Goal: Information Seeking & Learning: Learn about a topic

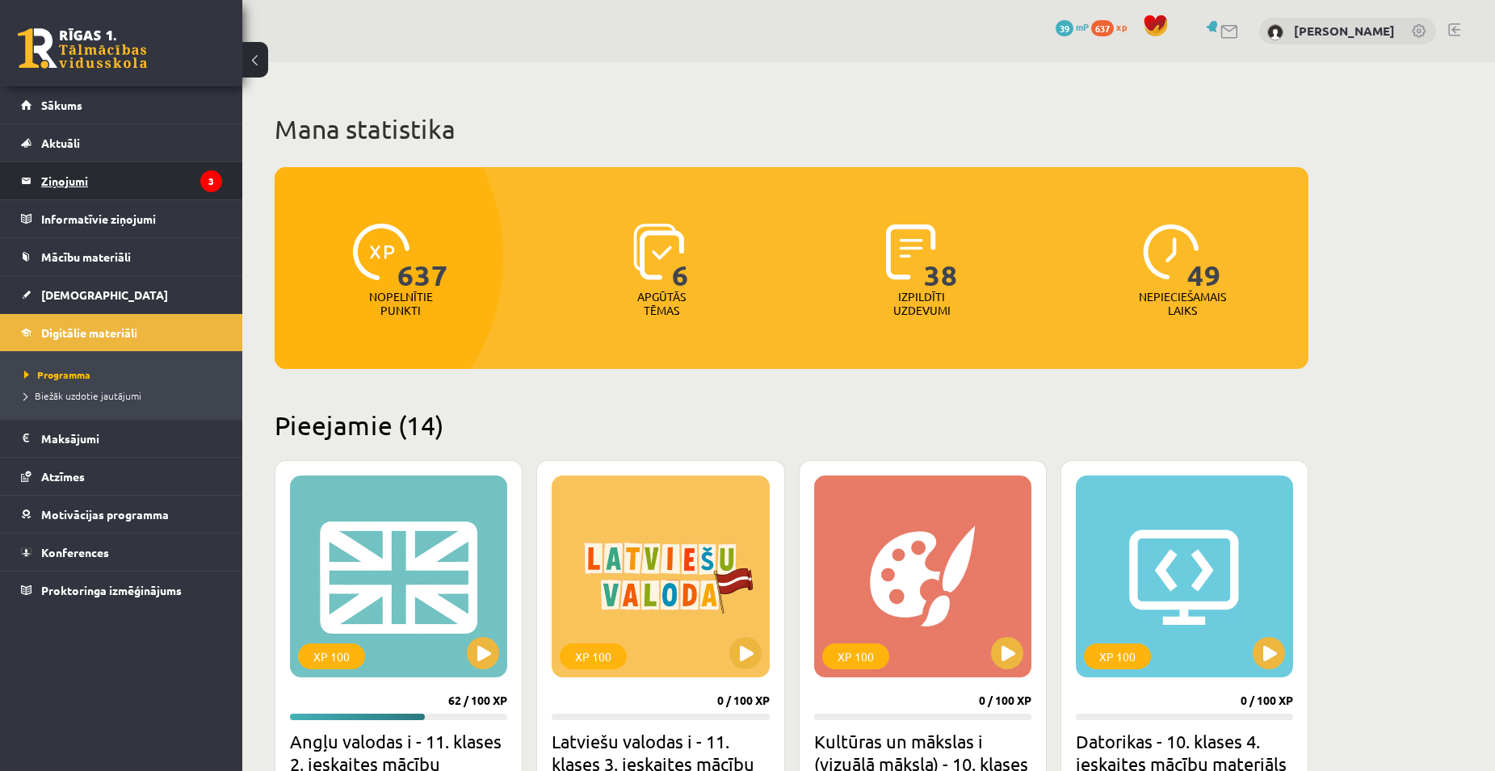
click at [185, 175] on legend "Ziņojumi 3" at bounding box center [131, 180] width 181 height 37
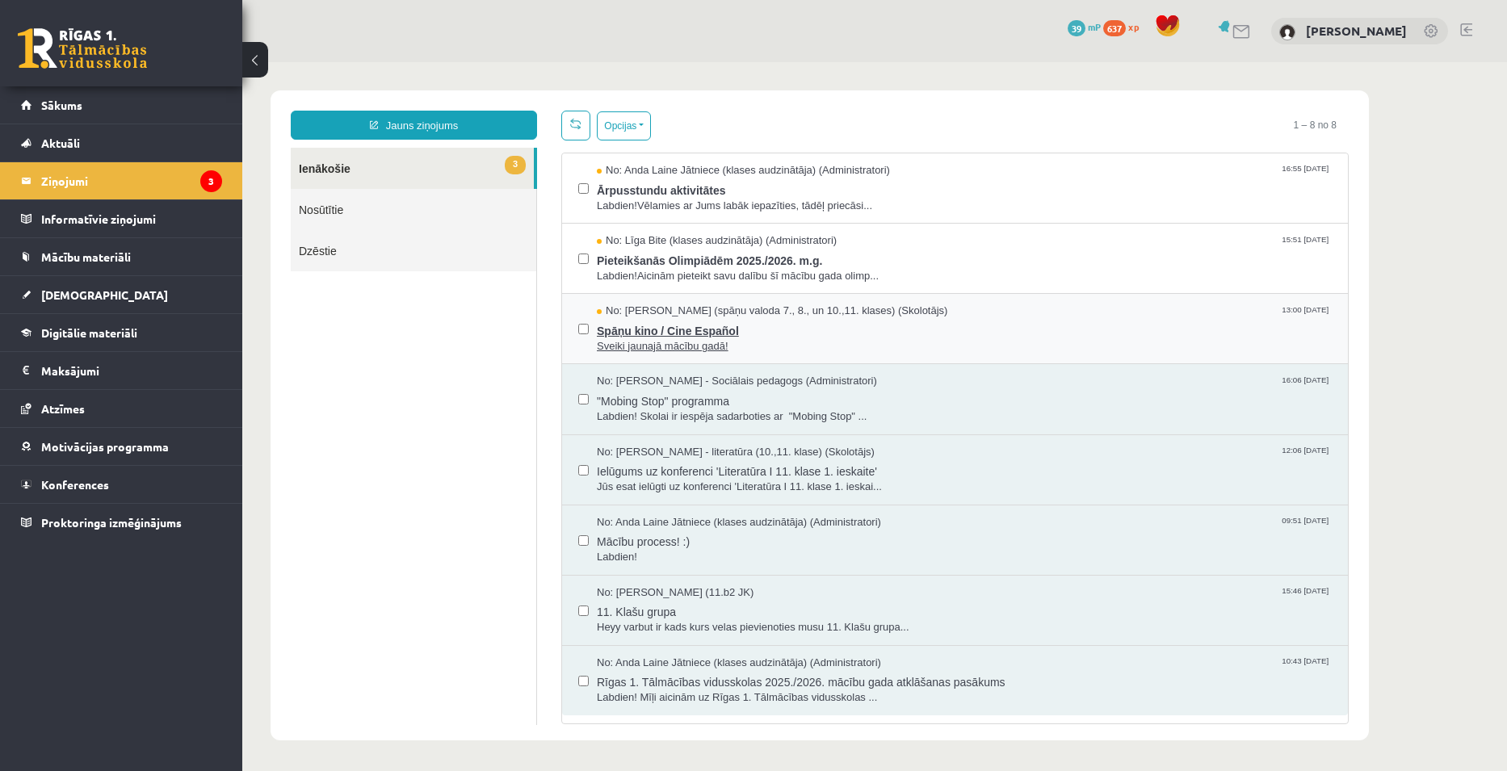
click at [799, 329] on span "Spāņu kino / Cine Español" at bounding box center [964, 329] width 735 height 20
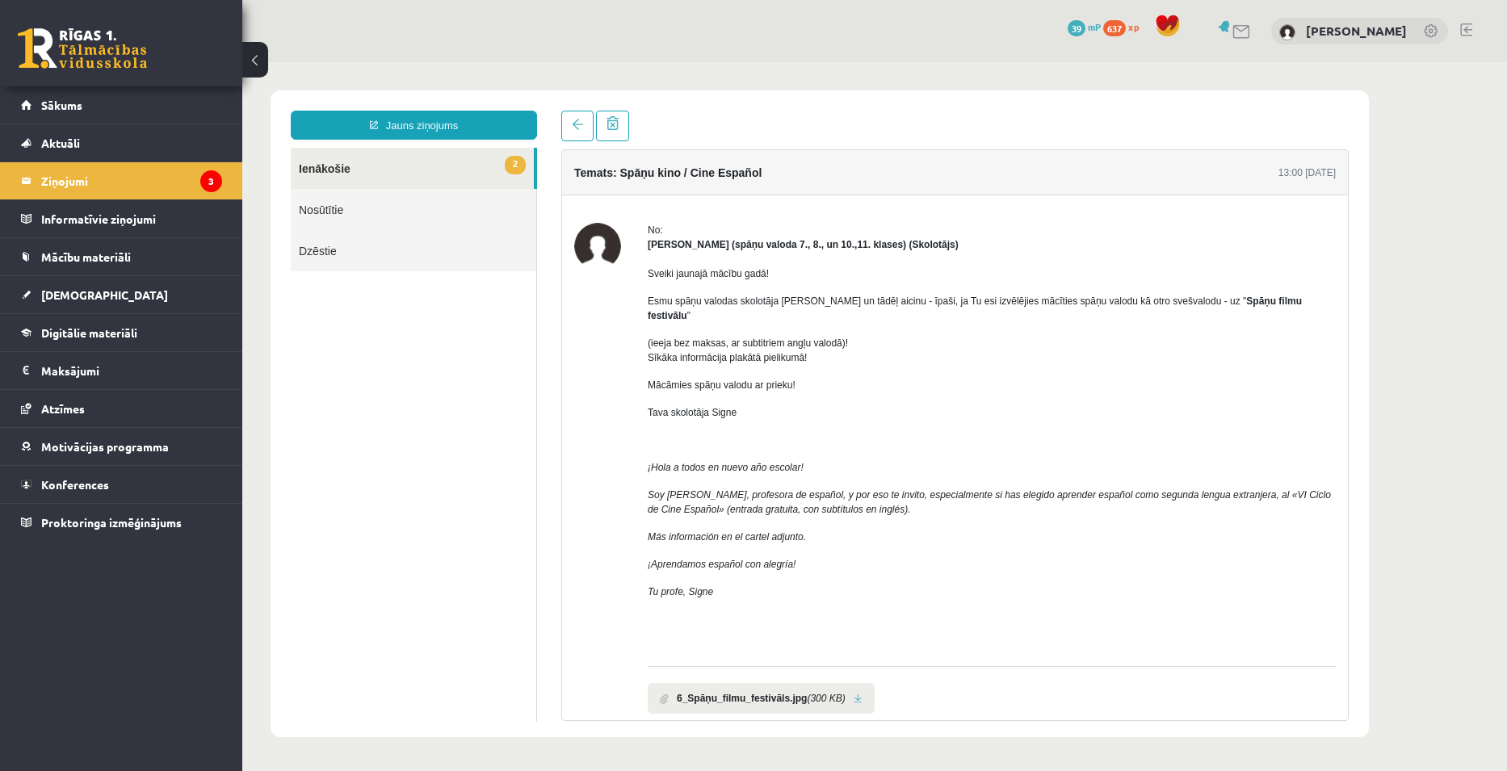
click at [440, 159] on link "2 Ienākošie" at bounding box center [412, 168] width 243 height 41
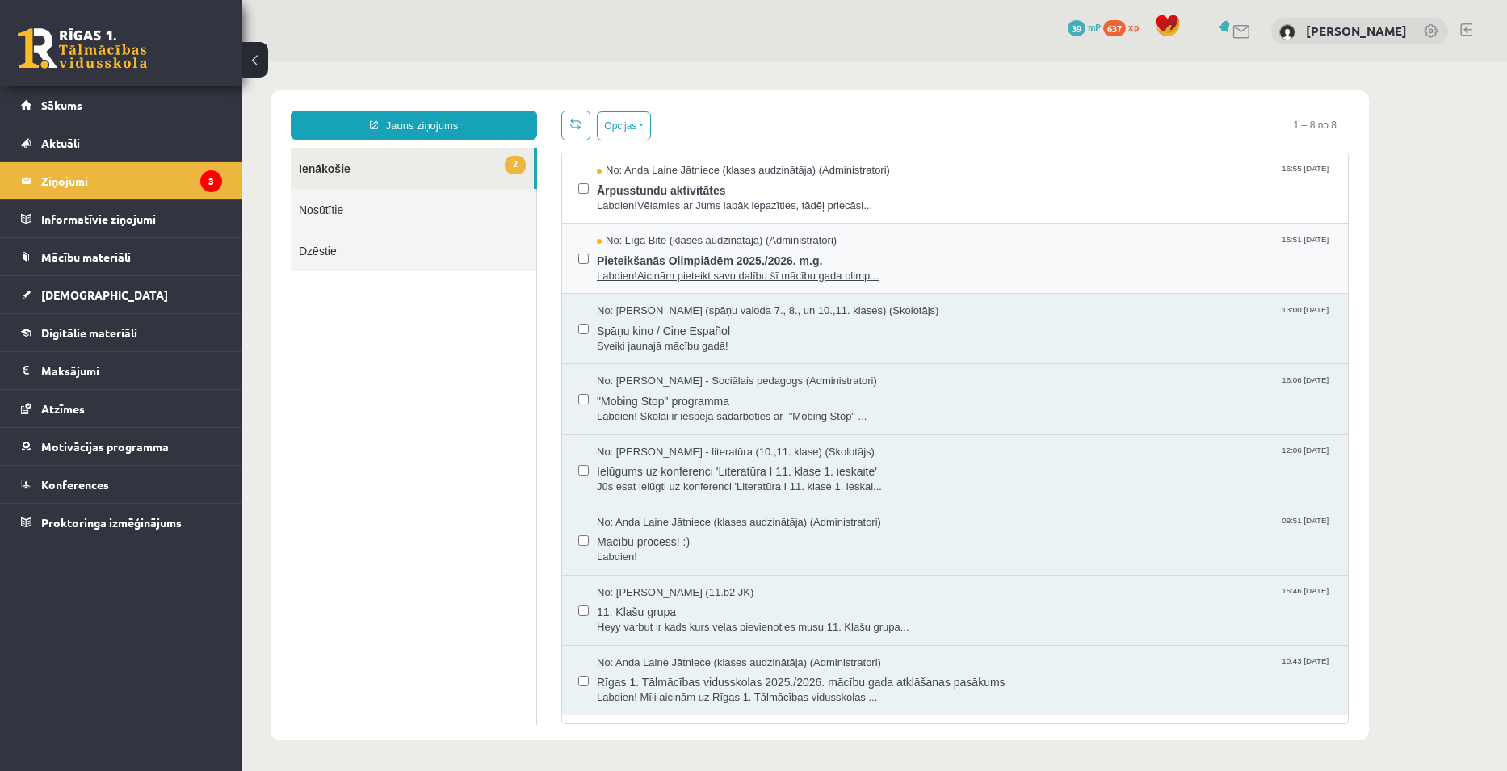
click at [858, 265] on span "Pieteikšanās Olimpiādēm 2025./2026. m.g." at bounding box center [964, 259] width 735 height 20
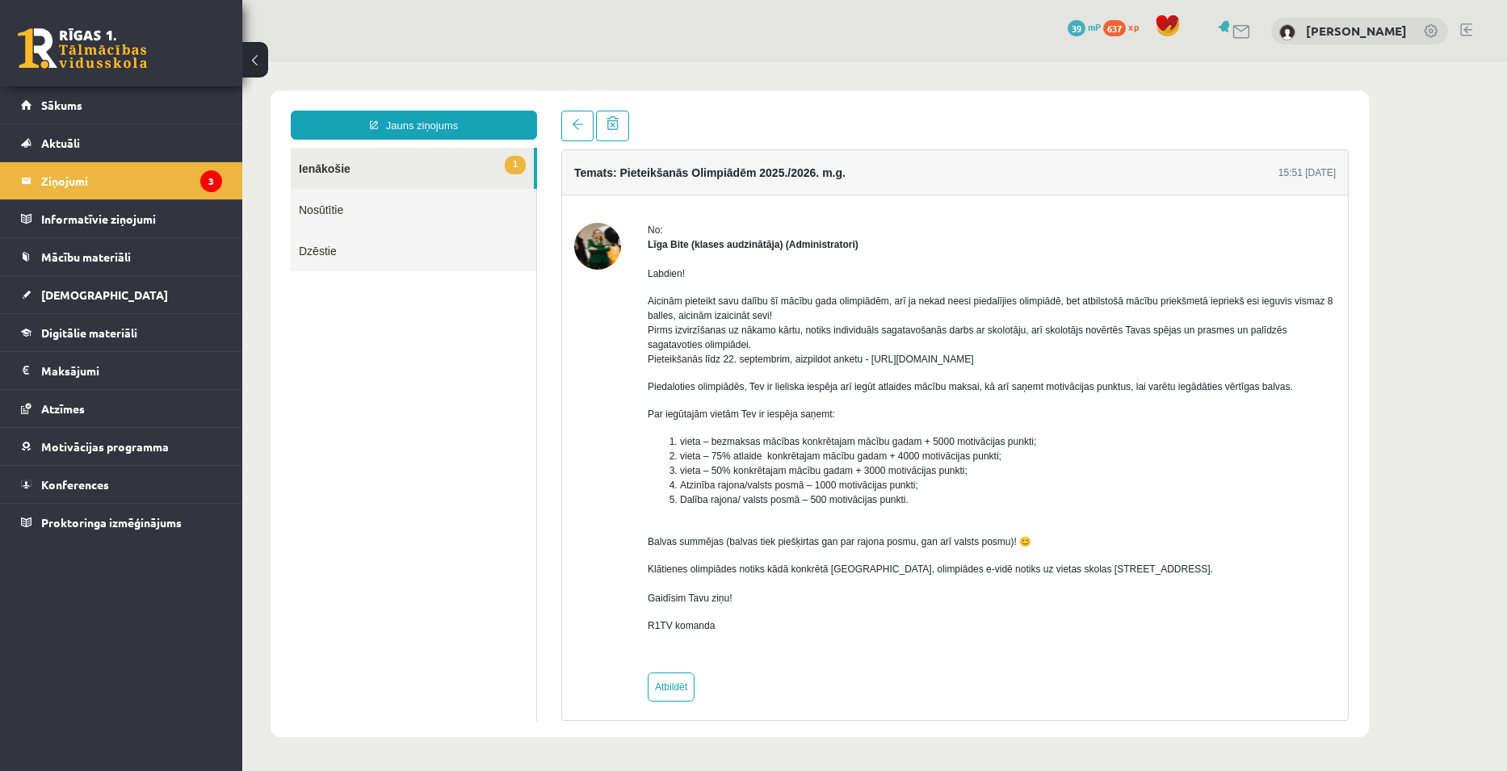
click at [411, 162] on link "1 Ienākošie" at bounding box center [412, 168] width 243 height 41
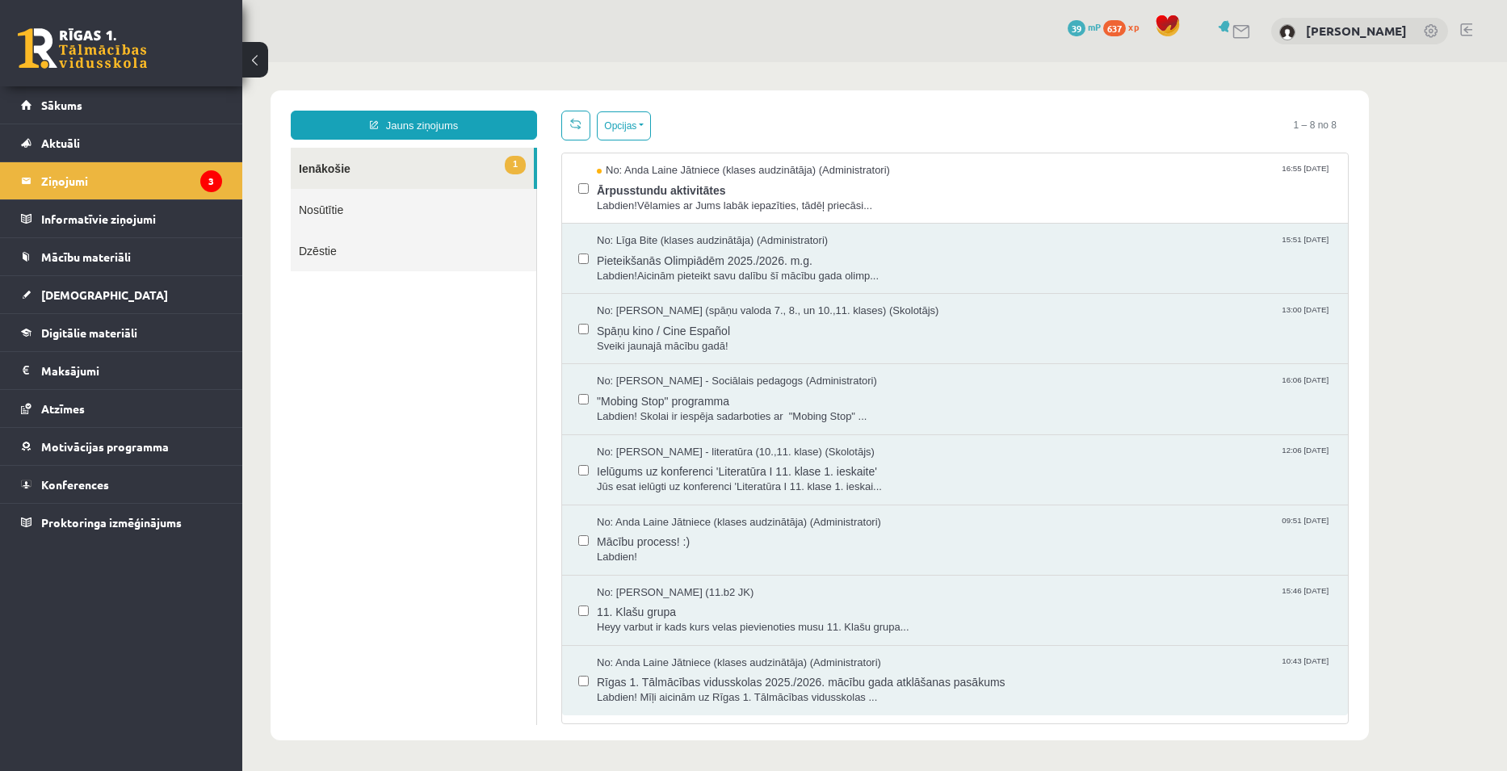
click at [338, 161] on link "1 Ienākošie" at bounding box center [412, 168] width 243 height 41
click at [829, 199] on span "Labdien!Vēlamies ar Jums labāk iepazīties, tādēļ priecāsi..." at bounding box center [964, 206] width 735 height 15
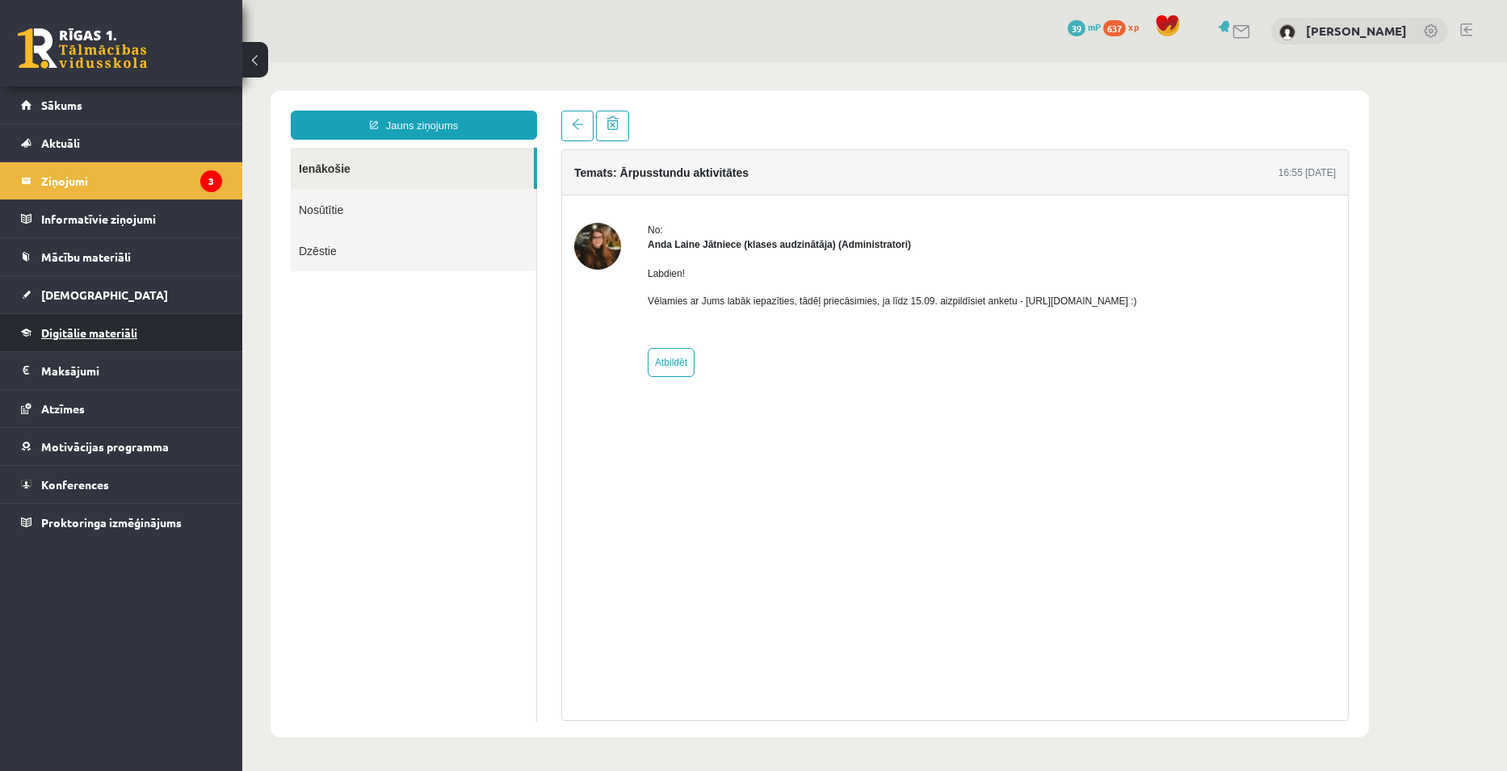
click at [85, 325] on link "Digitālie materiāli" at bounding box center [121, 332] width 201 height 37
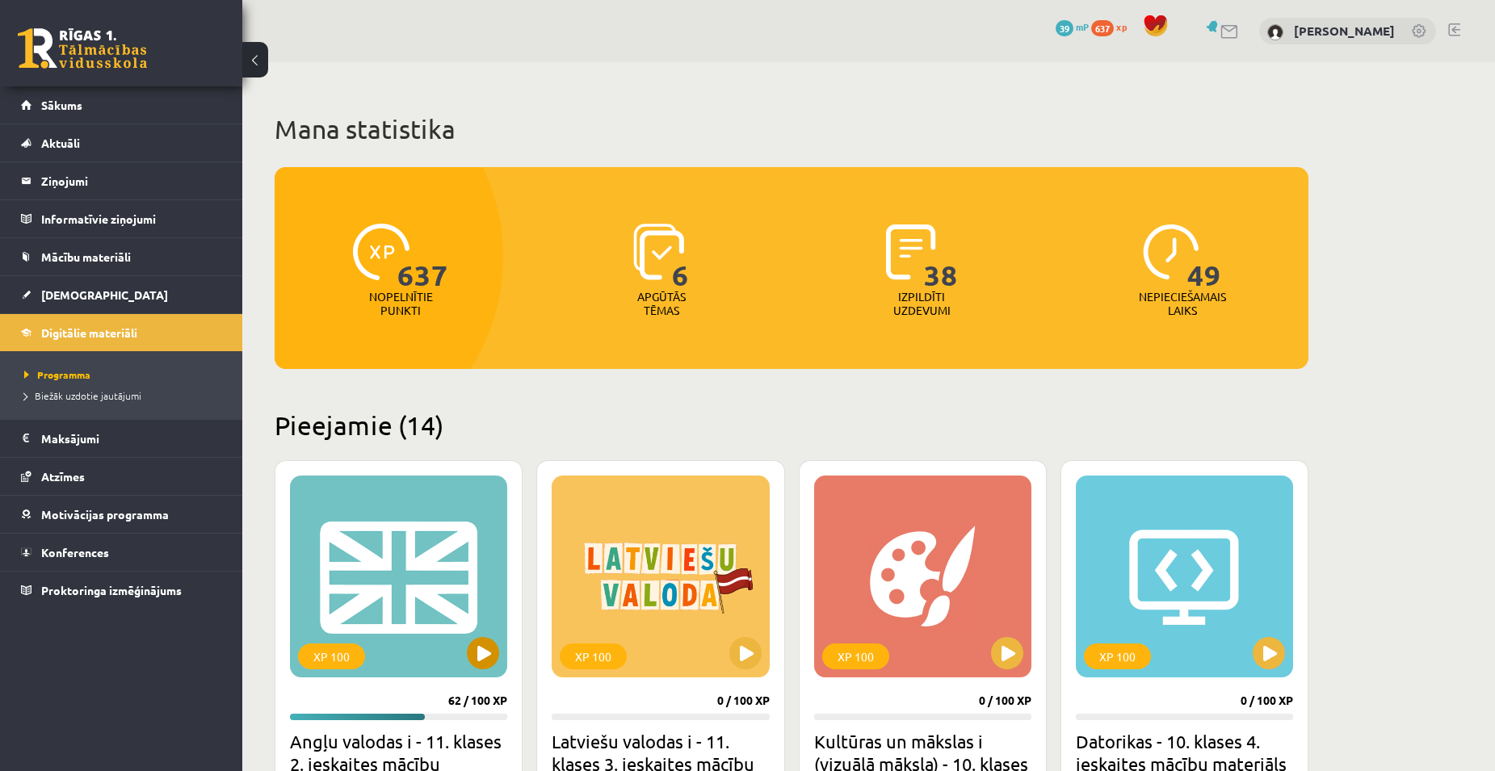
click at [440, 612] on div "XP 100" at bounding box center [398, 577] width 217 height 202
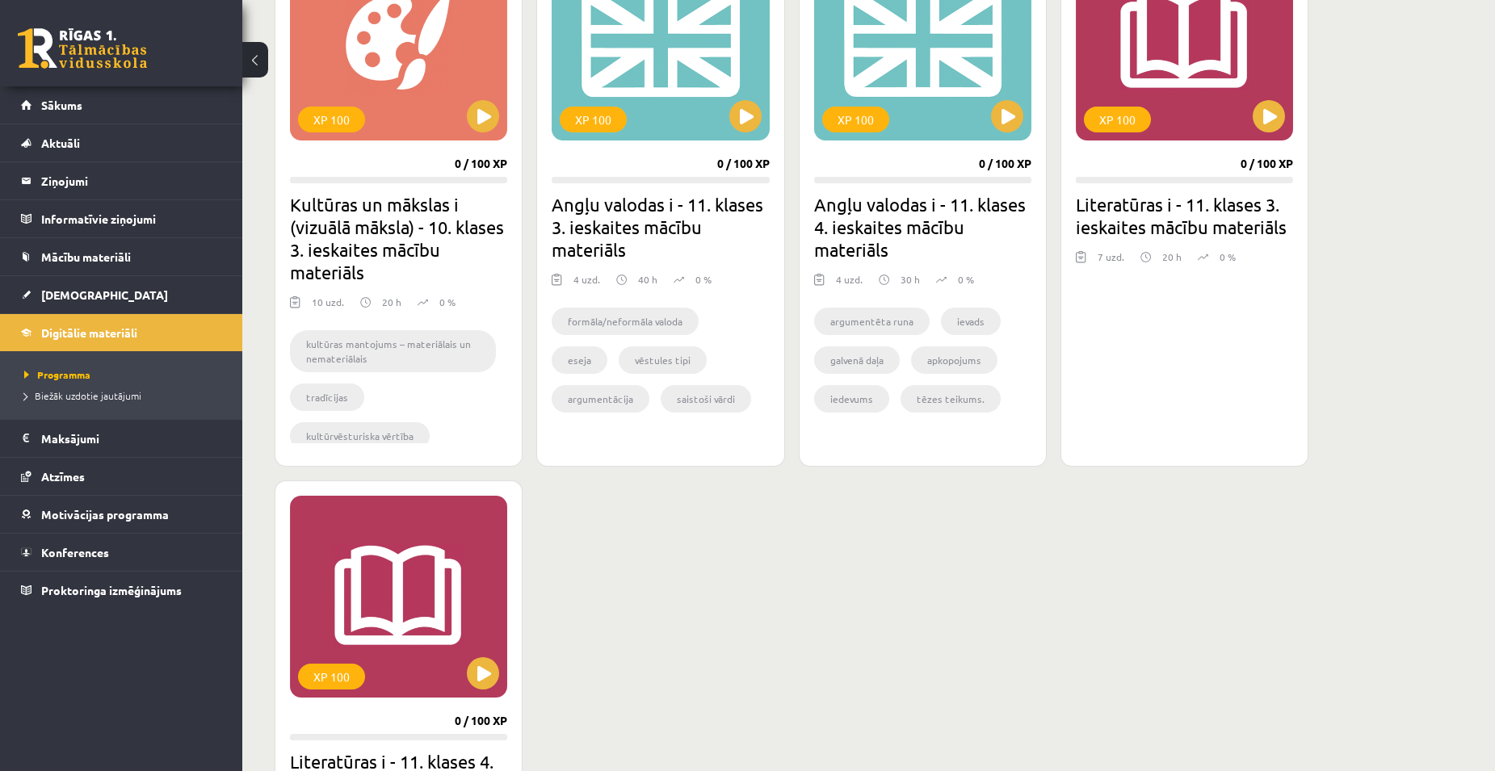
scroll to position [1615, 0]
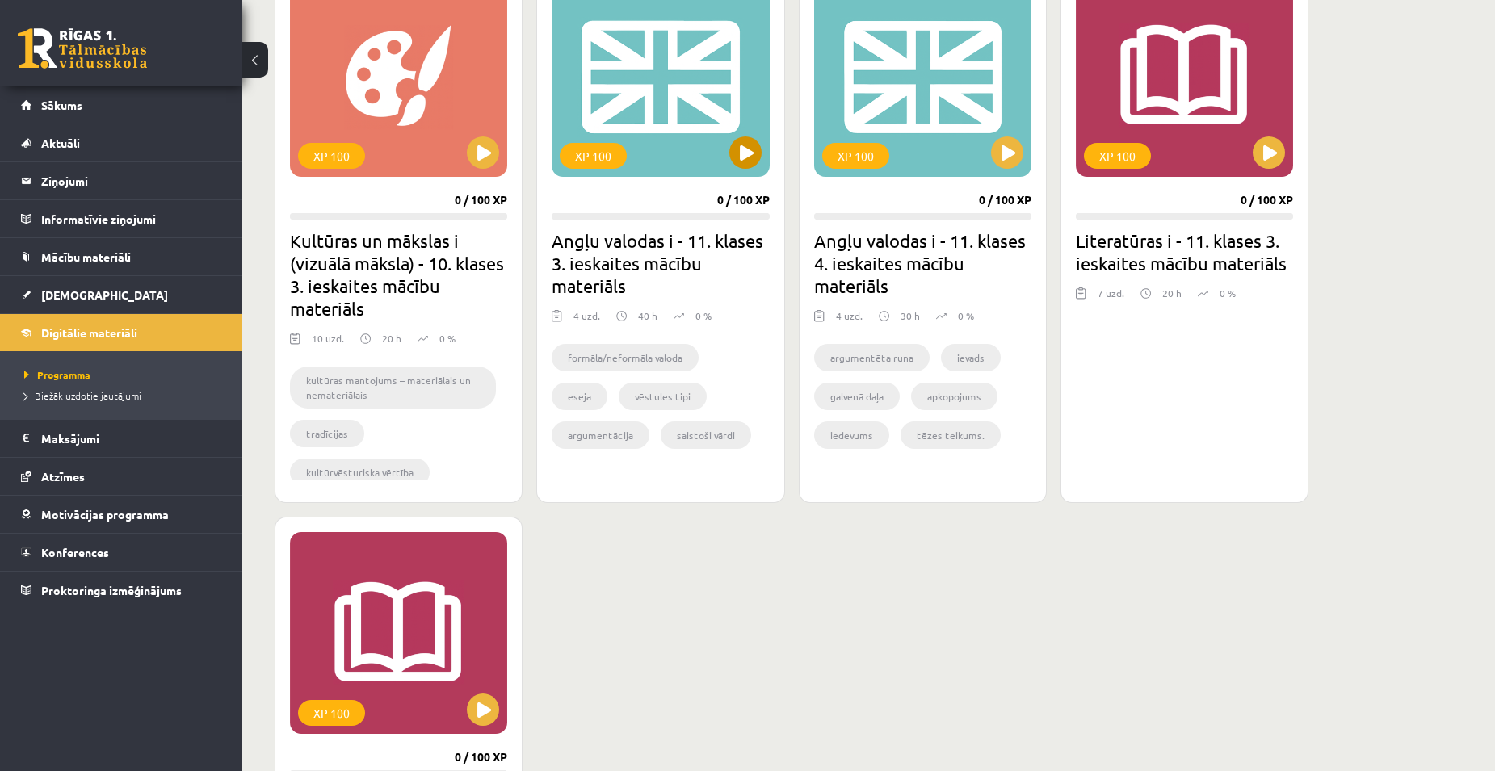
click at [748, 170] on div "XP 100" at bounding box center [660, 76] width 217 height 202
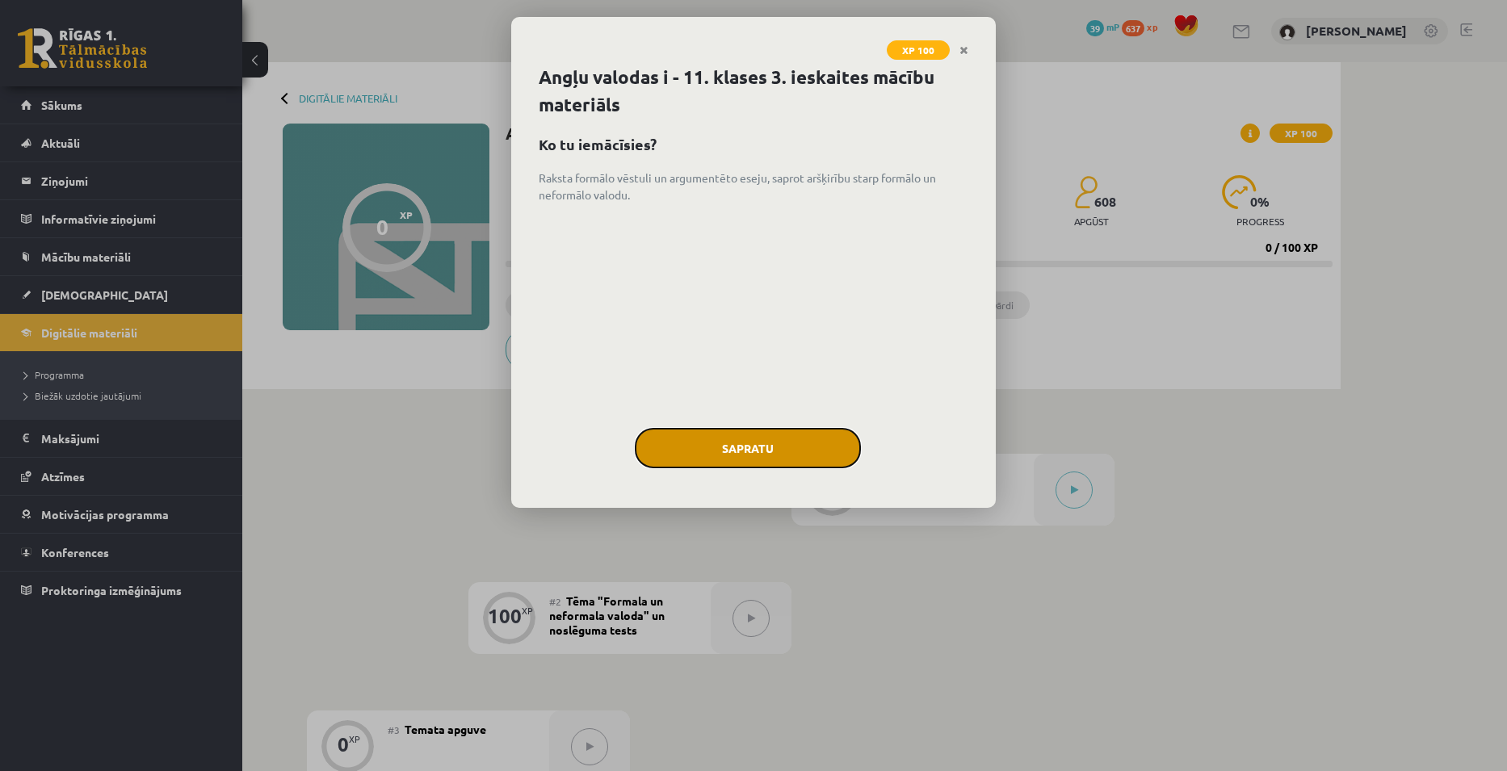
click at [766, 448] on button "Sapratu" at bounding box center [748, 448] width 226 height 40
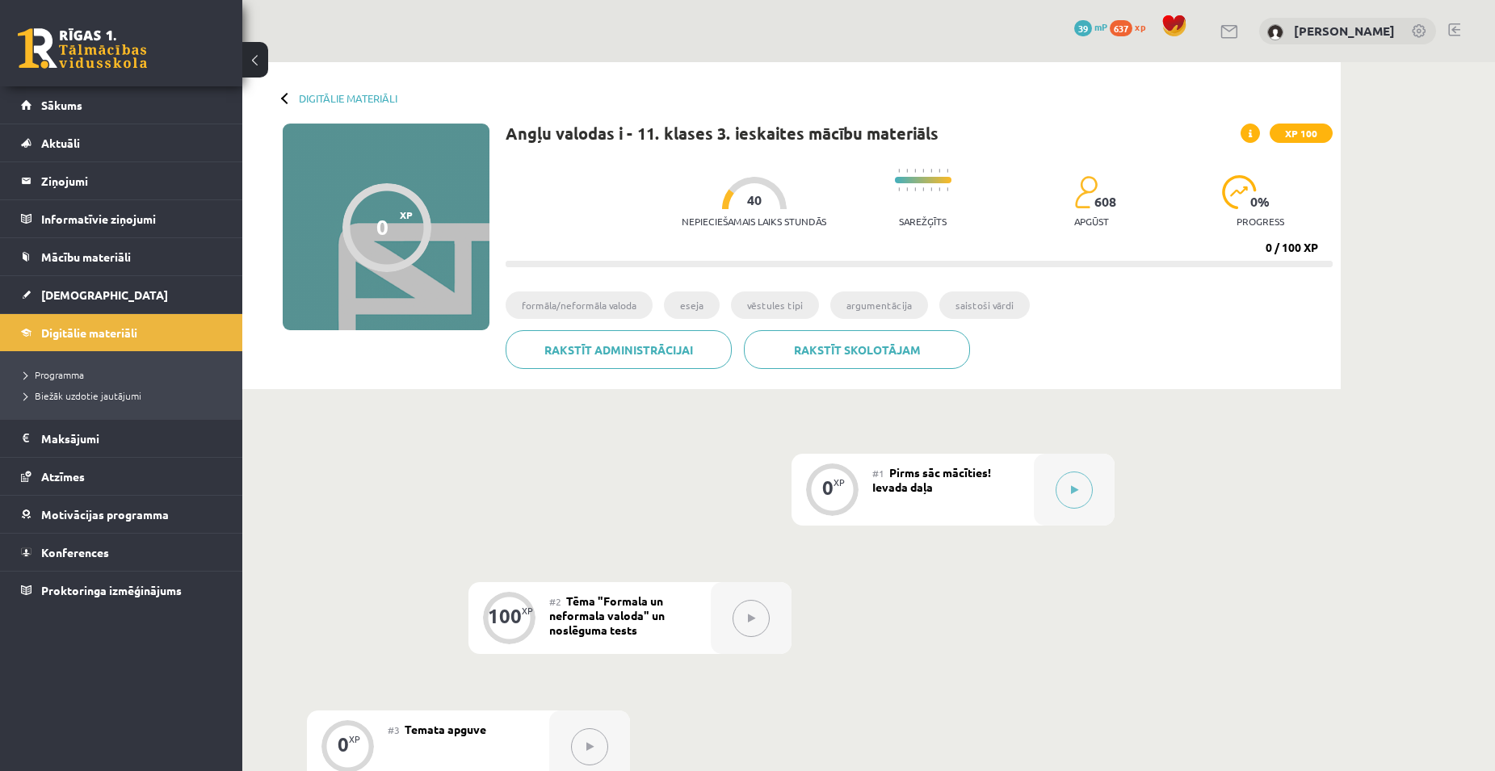
click at [286, 95] on div at bounding box center [286, 97] width 11 height 11
click at [336, 104] on link "Digitālie materiāli" at bounding box center [348, 98] width 99 height 12
